Goal: Information Seeking & Learning: Learn about a topic

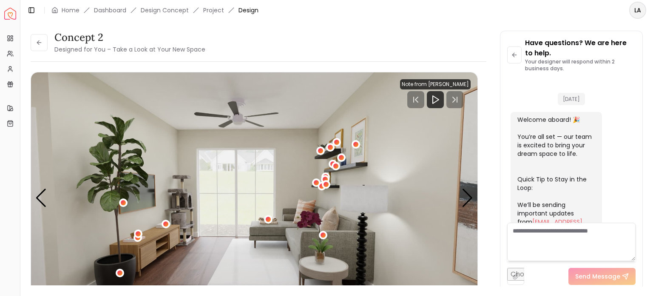
scroll to position [707, 0]
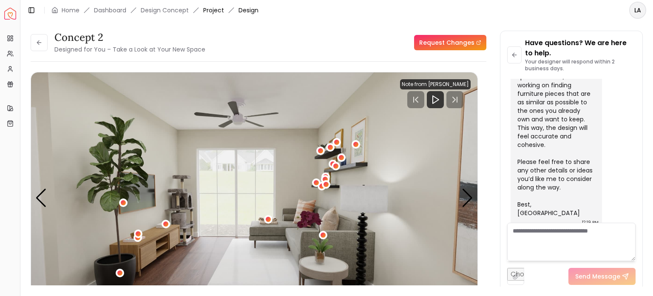
click at [208, 12] on link "Project" at bounding box center [213, 10] width 21 height 9
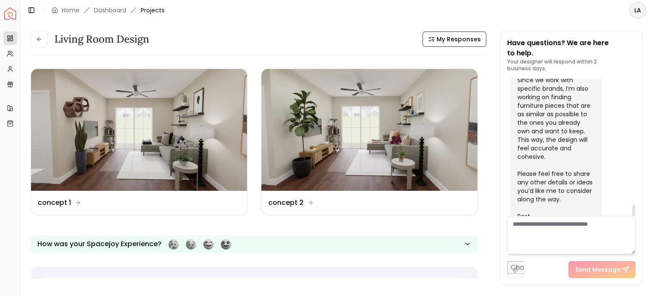
scroll to position [696, 0]
drag, startPoint x: 636, startPoint y: 199, endPoint x: 633, endPoint y: 211, distance: 12.2
click at [633, 211] on div at bounding box center [634, 147] width 4 height 137
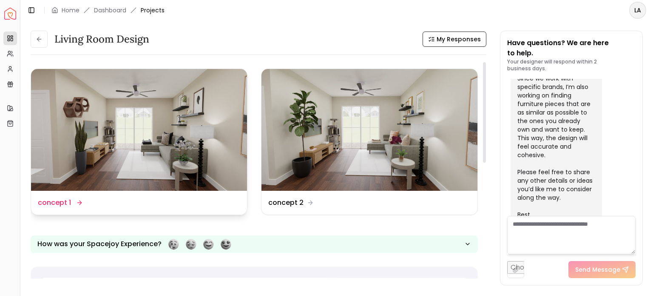
click at [161, 165] on img at bounding box center [139, 130] width 216 height 122
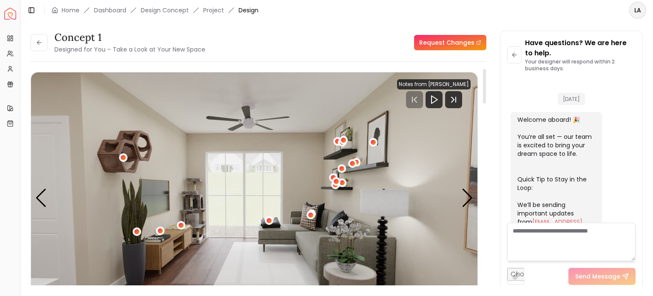
scroll to position [707, 0]
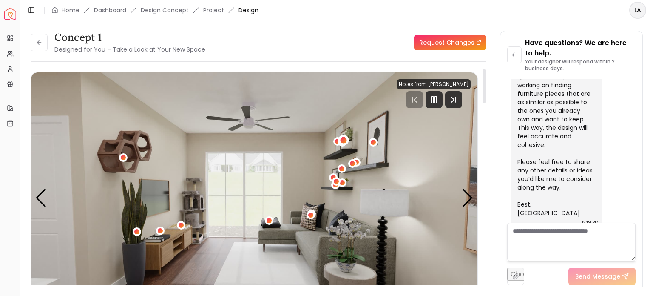
click at [344, 140] on div "1 / 8" at bounding box center [344, 140] width 6 height 6
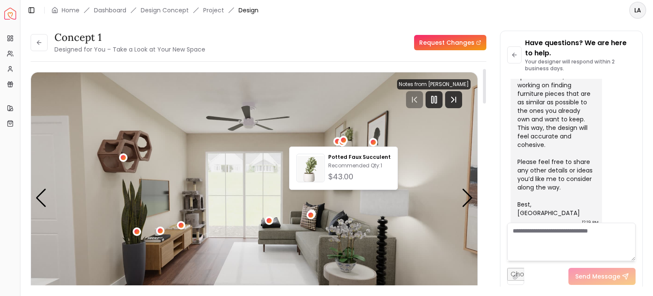
click at [340, 81] on img "1 / 8" at bounding box center [254, 197] width 447 height 251
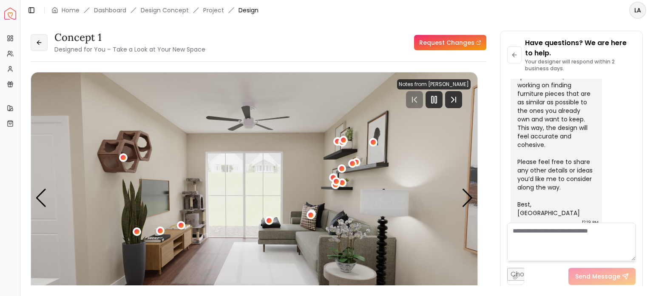
click at [40, 41] on icon at bounding box center [39, 42] width 7 height 7
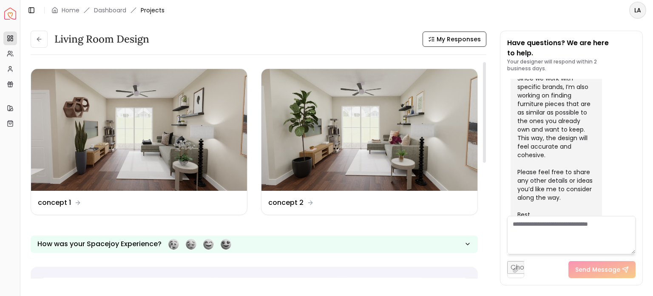
drag, startPoint x: 484, startPoint y: 156, endPoint x: 490, endPoint y: 128, distance: 28.3
click at [486, 128] on div at bounding box center [484, 112] width 3 height 100
drag, startPoint x: 108, startPoint y: 14, endPoint x: 116, endPoint y: 11, distance: 8.8
click at [116, 11] on div "Toggle Sidebar Home Dashboard Projects" at bounding box center [95, 10] width 151 height 12
click at [116, 11] on link "Dashboard" at bounding box center [110, 10] width 32 height 9
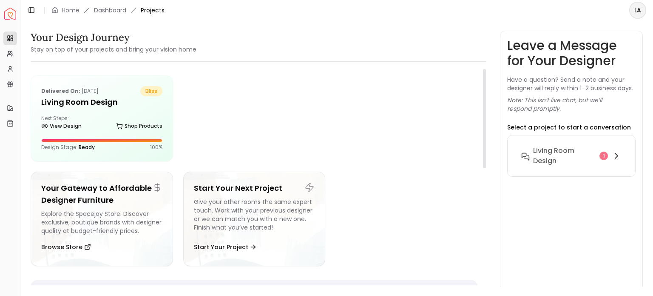
click at [275, 123] on div at bounding box center [330, 118] width 295 height 86
click at [103, 115] on div "Next Steps: View Design Shop Products" at bounding box center [101, 123] width 121 height 17
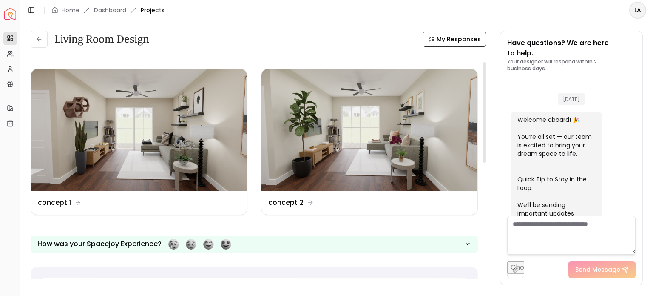
scroll to position [696, 0]
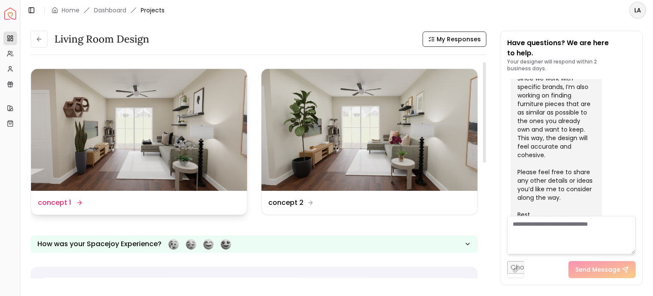
click at [148, 125] on img at bounding box center [139, 130] width 216 height 122
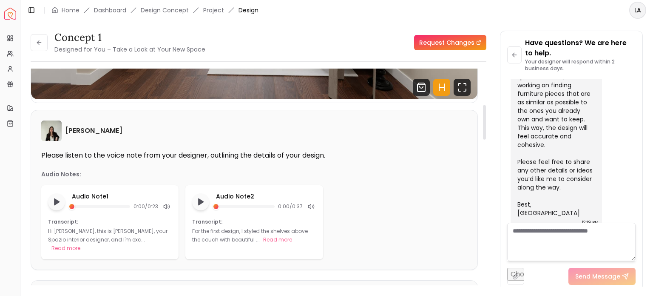
scroll to position [227, 0]
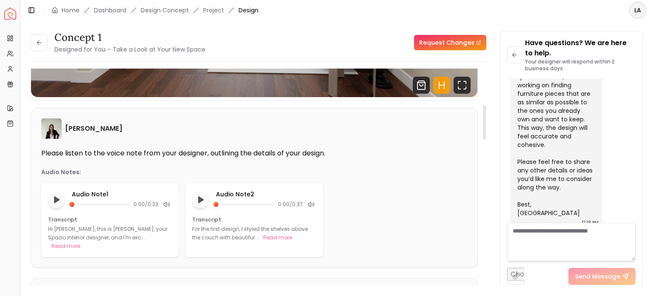
drag, startPoint x: 485, startPoint y: 89, endPoint x: 488, endPoint y: 125, distance: 36.3
click at [486, 125] on div at bounding box center [484, 122] width 3 height 34
click at [54, 203] on icon "Play audio note" at bounding box center [56, 199] width 9 height 9
drag, startPoint x: 81, startPoint y: 203, endPoint x: 66, endPoint y: 201, distance: 14.6
click at [66, 201] on div "Audio Note 1 0:03 / 0:23" at bounding box center [110, 200] width 124 height 20
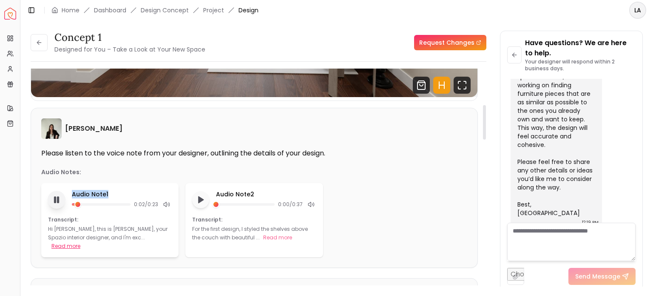
click at [80, 242] on button "Read more" at bounding box center [65, 246] width 29 height 9
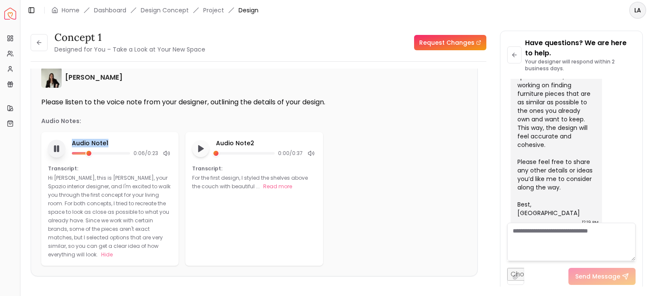
scroll to position [295, 0]
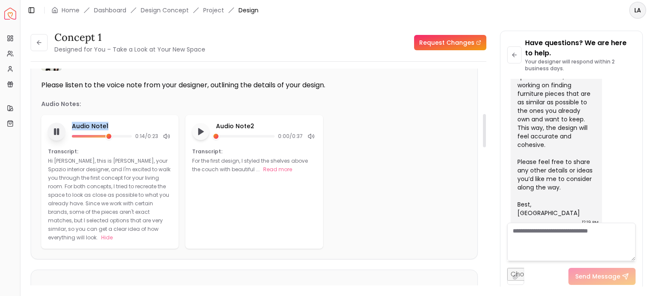
click at [57, 129] on icon "Pause audio note" at bounding box center [56, 131] width 9 height 9
click at [279, 167] on button "Read more" at bounding box center [277, 169] width 29 height 9
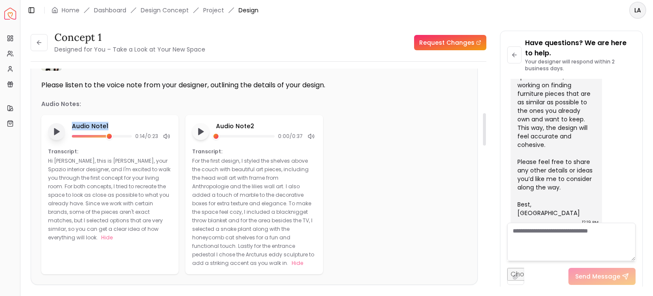
click at [51, 134] on button "Play audio note" at bounding box center [56, 131] width 17 height 17
click at [52, 134] on icon "Pause audio note" at bounding box center [56, 131] width 9 height 9
click at [199, 129] on polygon "Play audio note" at bounding box center [201, 131] width 5 height 6
click at [199, 129] on rect "Pause audio note" at bounding box center [200, 131] width 2 height 6
click at [260, 169] on p "For the first design, I styled the shelves above the couch with beautiful art p…" at bounding box center [253, 211] width 122 height 109
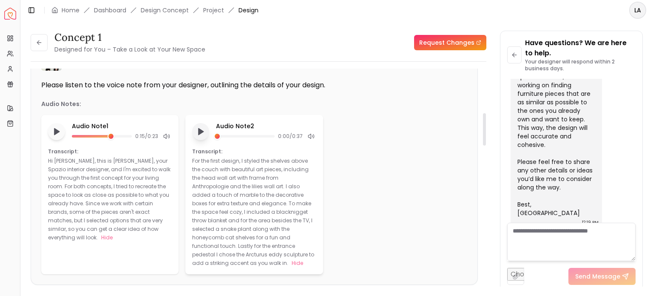
click at [267, 178] on p "For the first design, I styled the shelves above the couch with beautiful art p…" at bounding box center [253, 211] width 122 height 109
click at [257, 183] on p "For the first design, I styled the shelves above the couch with beautiful art p…" at bounding box center [253, 211] width 122 height 109
click at [261, 195] on p "For the first design, I styled the shelves above the couch with beautiful art p…" at bounding box center [253, 211] width 122 height 109
click at [260, 203] on p "For the first design, I styled the shelves above the couch with beautiful art p…" at bounding box center [253, 211] width 122 height 109
click at [284, 209] on p "For the first design, I styled the shelves above the couch with beautiful art p…" at bounding box center [253, 211] width 122 height 109
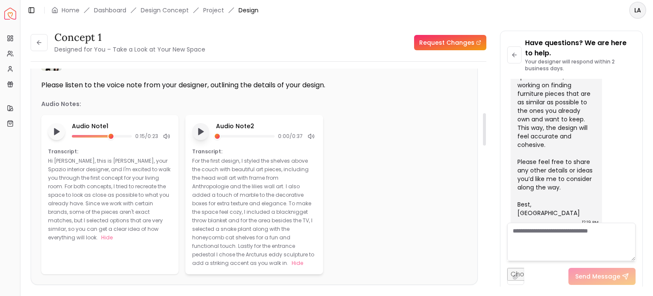
click at [262, 216] on p "For the first design, I styled the shelves above the couch with beautiful art p…" at bounding box center [253, 211] width 122 height 109
click at [266, 221] on p "For the first design, I styled the shelves above the couch with beautiful art p…" at bounding box center [253, 211] width 122 height 109
click at [266, 228] on p "For the first design, I styled the shelves above the couch with beautiful art p…" at bounding box center [253, 211] width 122 height 109
click at [266, 235] on p "For the first design, I styled the shelves above the couch with beautiful art p…" at bounding box center [253, 211] width 122 height 109
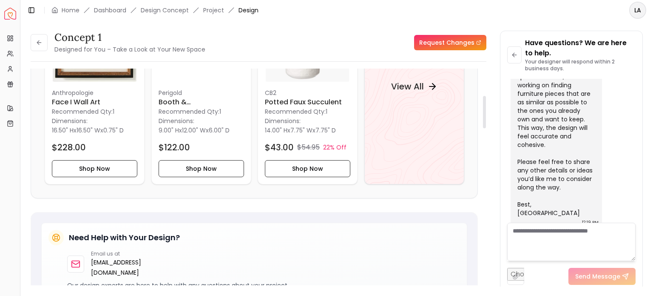
scroll to position [0, 0]
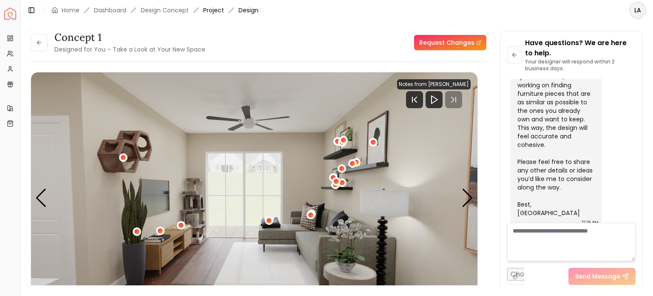
click at [215, 9] on link "Project" at bounding box center [213, 10] width 21 height 9
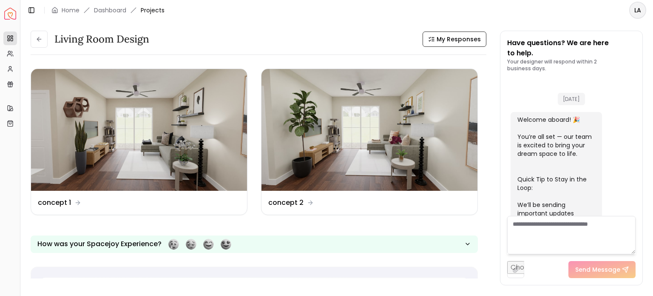
scroll to position [696, 0]
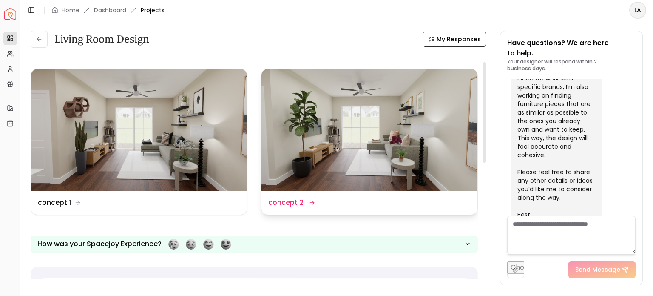
click at [342, 112] on img at bounding box center [370, 130] width 216 height 122
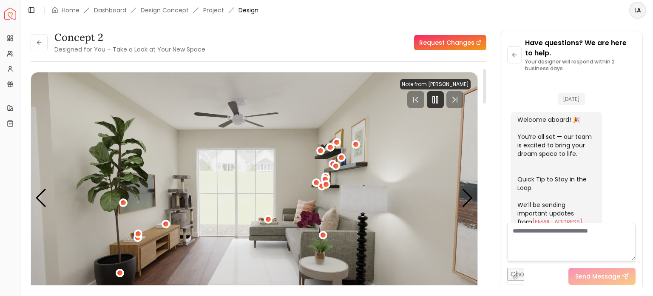
scroll to position [707, 0]
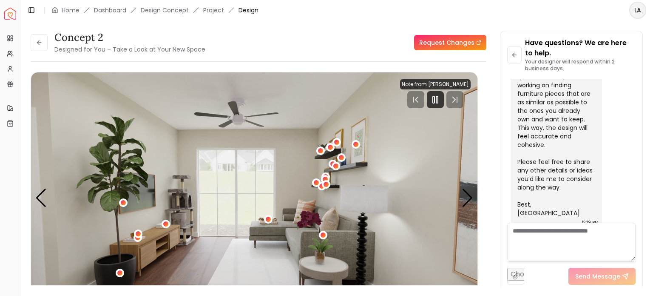
drag, startPoint x: 487, startPoint y: 93, endPoint x: 491, endPoint y: 119, distance: 25.9
click at [491, 119] on div "concept 2 Designed for You – Take a Look at Your New Space Request Changes conc…" at bounding box center [337, 153] width 613 height 245
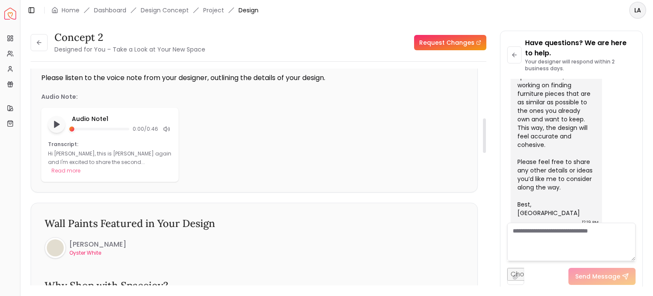
scroll to position [291, 0]
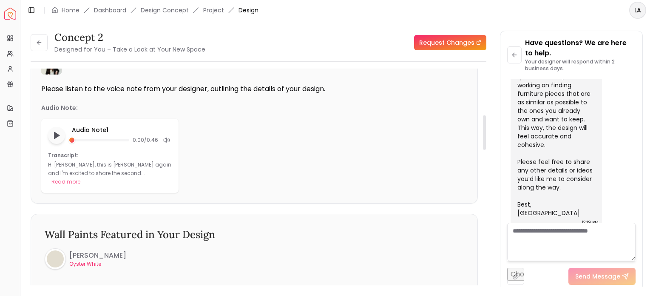
drag, startPoint x: 483, startPoint y: 91, endPoint x: 479, endPoint y: 137, distance: 46.6
click at [483, 137] on div at bounding box center [484, 132] width 3 height 34
click at [80, 177] on button "Read more" at bounding box center [65, 181] width 29 height 9
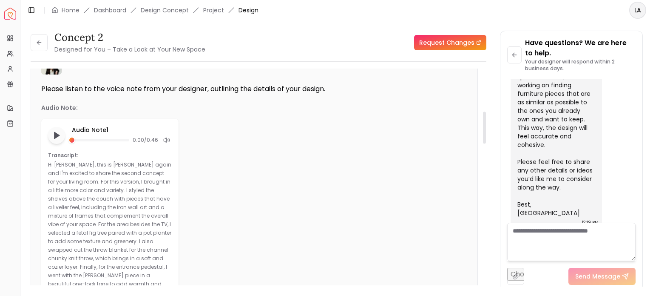
click at [242, 225] on div "Audio Note 1 0:00 / 0:46 Transcript: Hi Laura, this is Gracia Canegni again and…" at bounding box center [254, 211] width 426 height 185
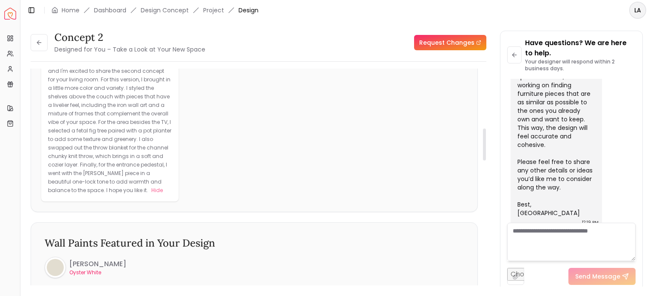
scroll to position [410, 0]
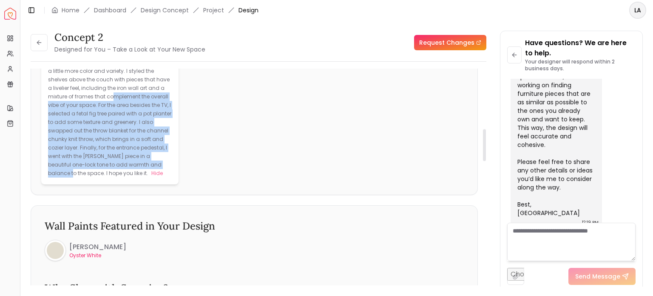
drag, startPoint x: 107, startPoint y: 94, endPoint x: 145, endPoint y: 163, distance: 79.0
click at [145, 163] on p "Hi Laura, this is Gracia Canegni again and I'm excited to share the second conc…" at bounding box center [109, 109] width 123 height 135
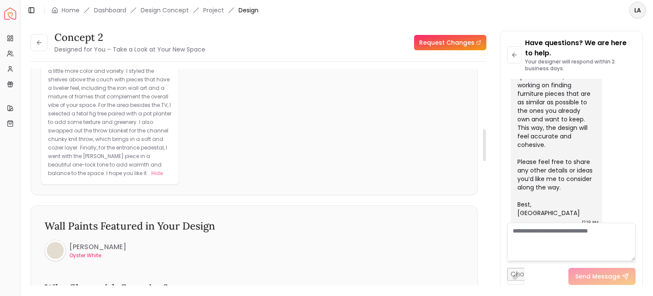
click at [224, 165] on div "Audio Note 1 0:00 / 0:46 Transcript: Hi Laura, this is Gracia Canegni again and…" at bounding box center [254, 92] width 426 height 185
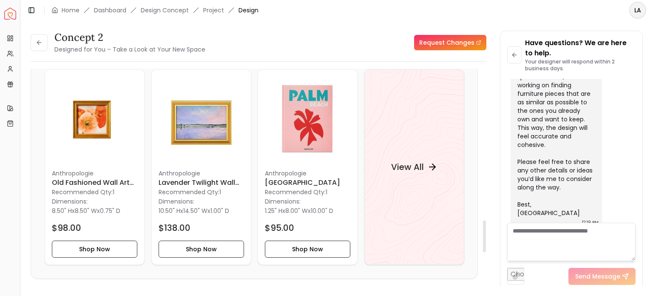
scroll to position [1091, 0]
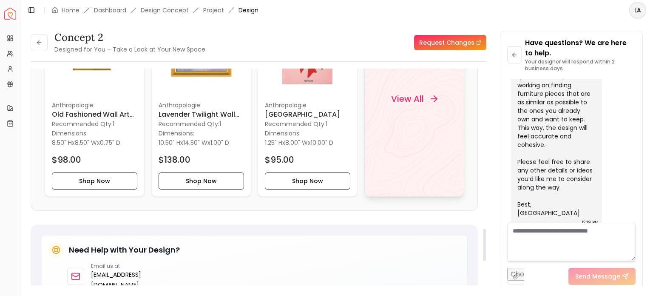
click at [413, 93] on h4 "View All" at bounding box center [407, 99] width 33 height 12
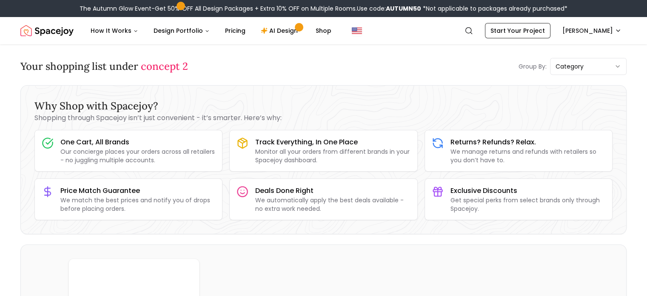
click at [40, 32] on img "Spacejoy" at bounding box center [46, 30] width 53 height 17
